Goal: Task Accomplishment & Management: Manage account settings

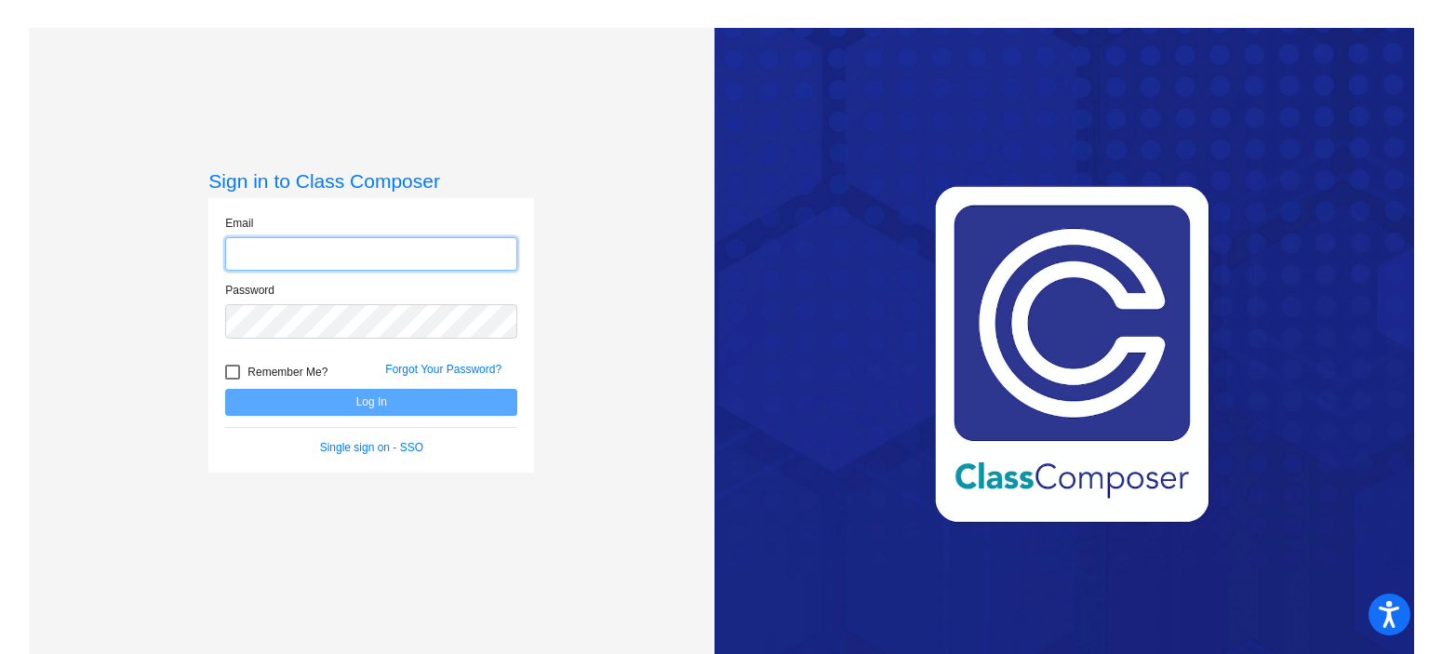
type input "[EMAIL_ADDRESS][DOMAIN_NAME]"
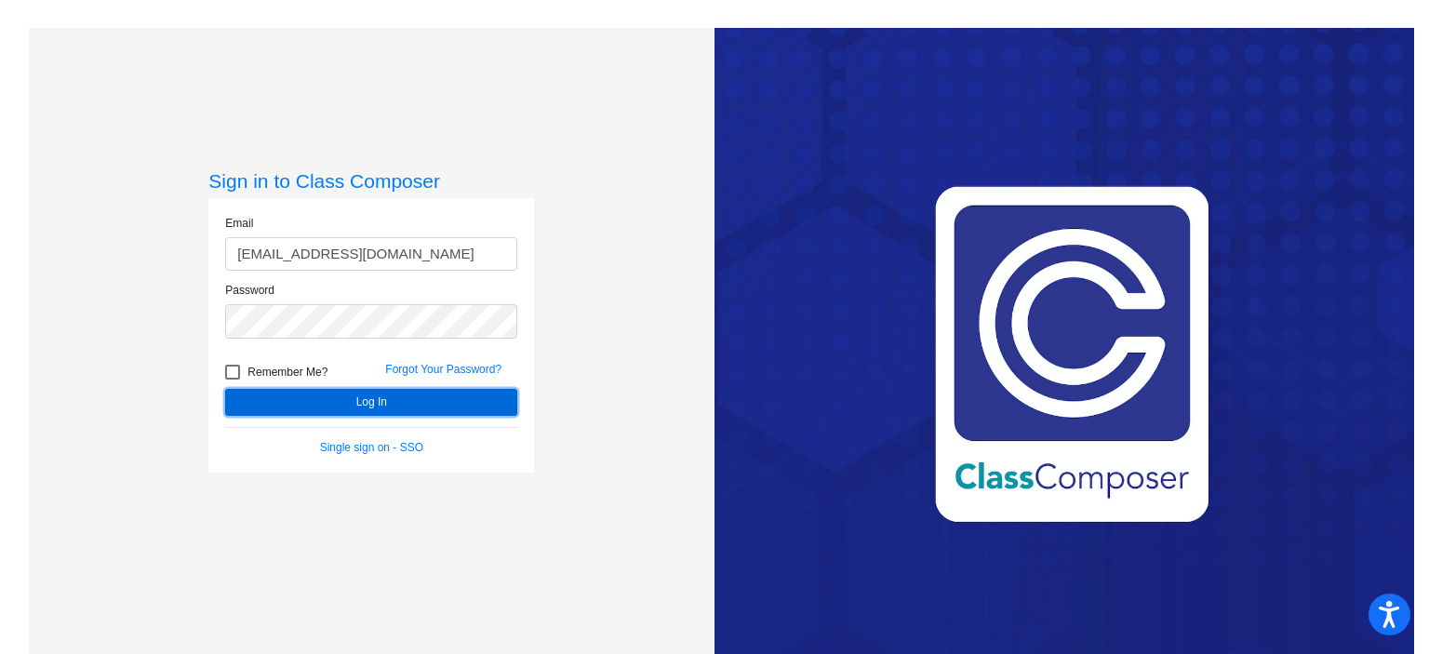
click at [367, 405] on button "Log In" at bounding box center [371, 402] width 292 height 27
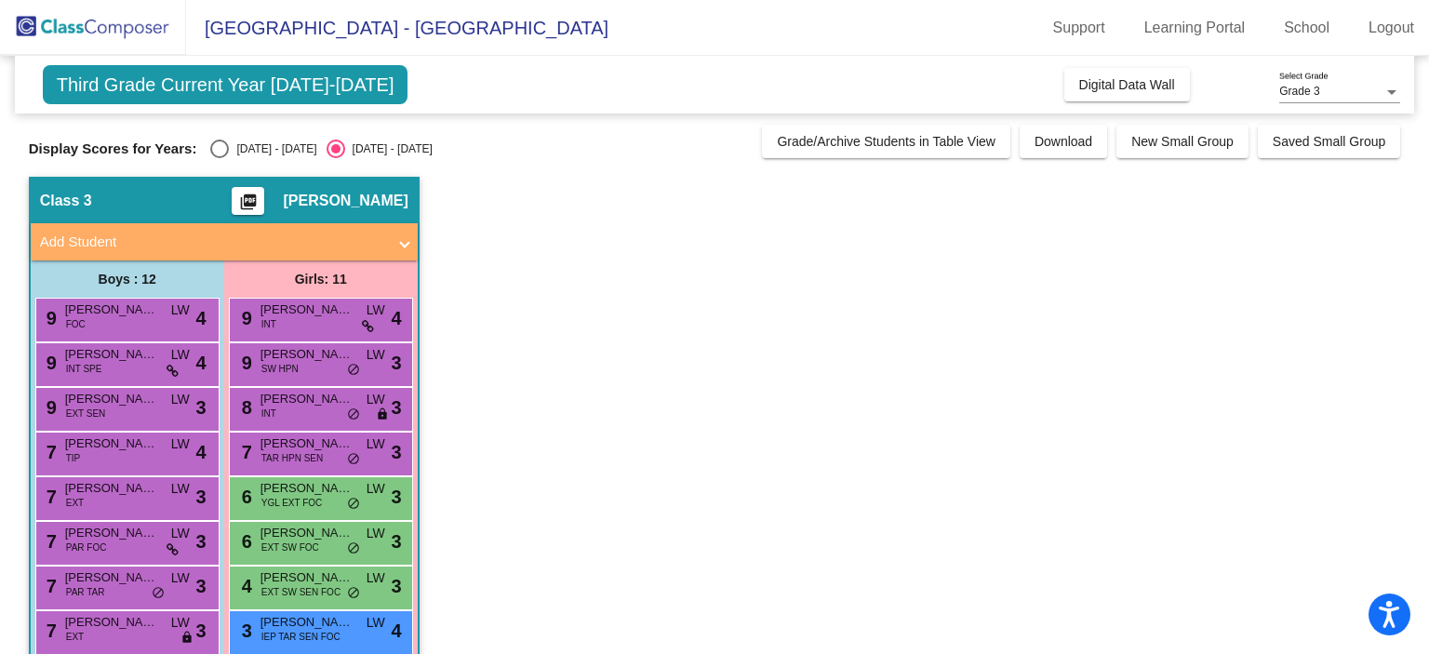
click at [246, 29] on span "[GEOGRAPHIC_DATA] - [GEOGRAPHIC_DATA]" at bounding box center [397, 28] width 422 height 30
click at [238, 65] on span "Third Grade Current Year [DATE]-[DATE]" at bounding box center [226, 84] width 366 height 39
click at [82, 35] on img at bounding box center [93, 27] width 186 height 55
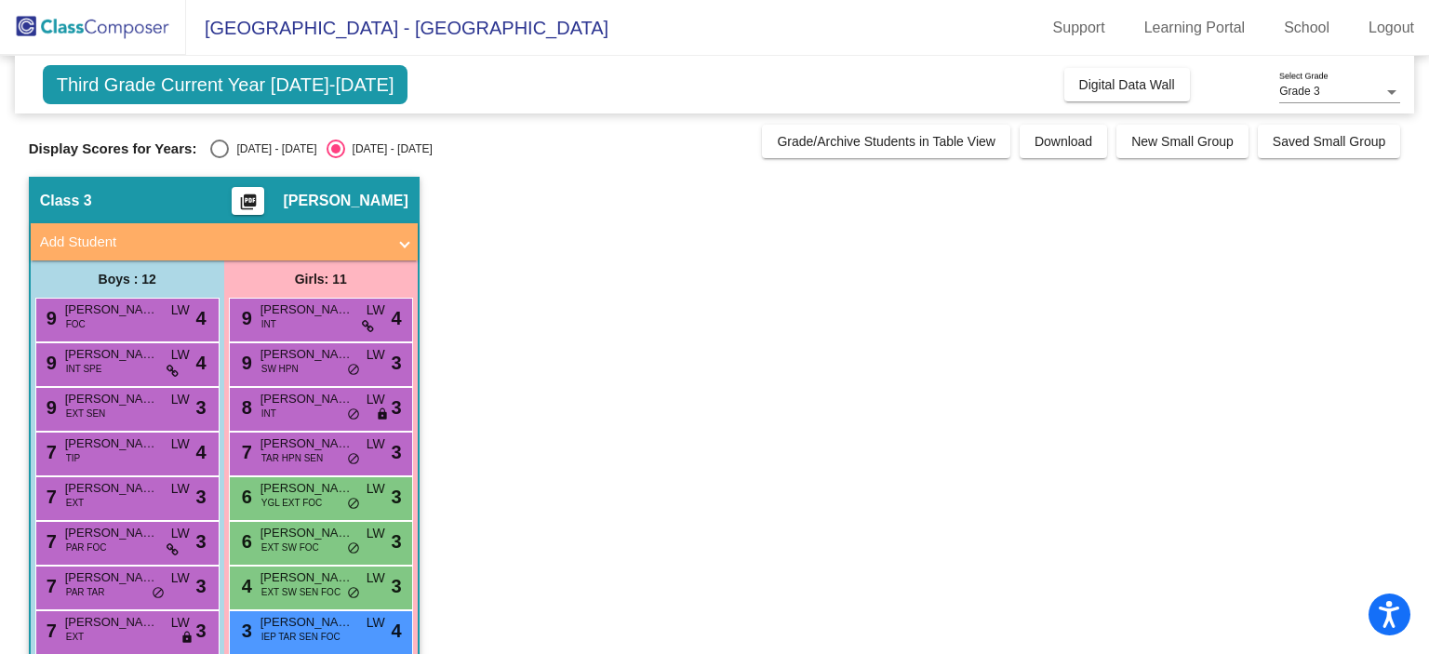
click at [82, 35] on img at bounding box center [93, 27] width 186 height 55
